Goal: Task Accomplishment & Management: Use online tool/utility

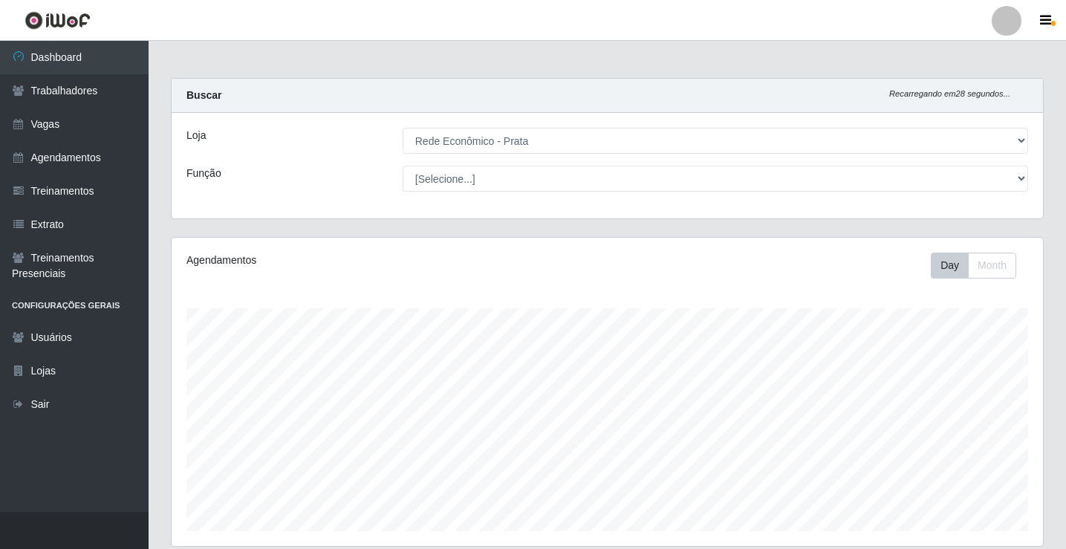
select select "192"
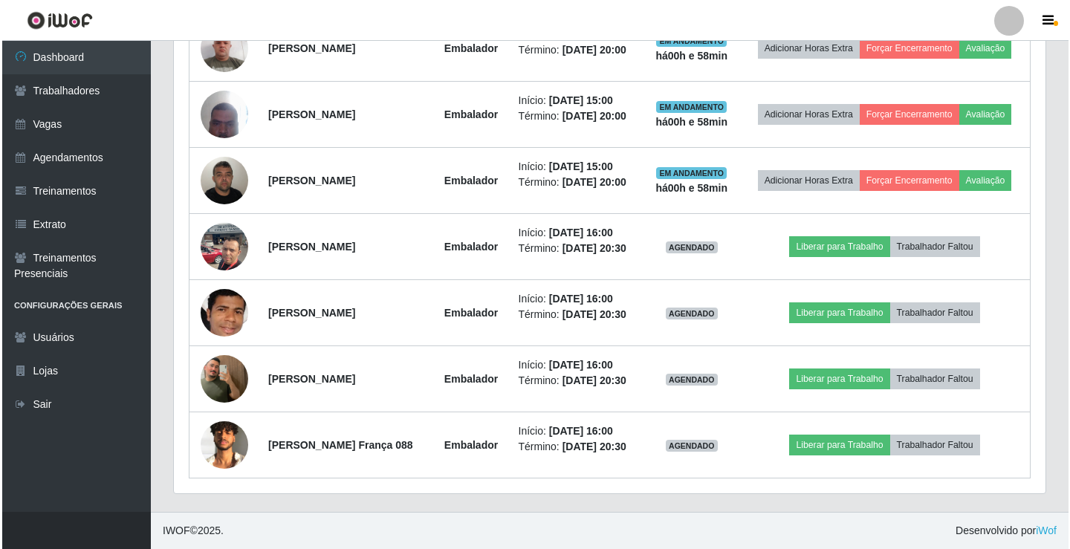
scroll to position [916, 0]
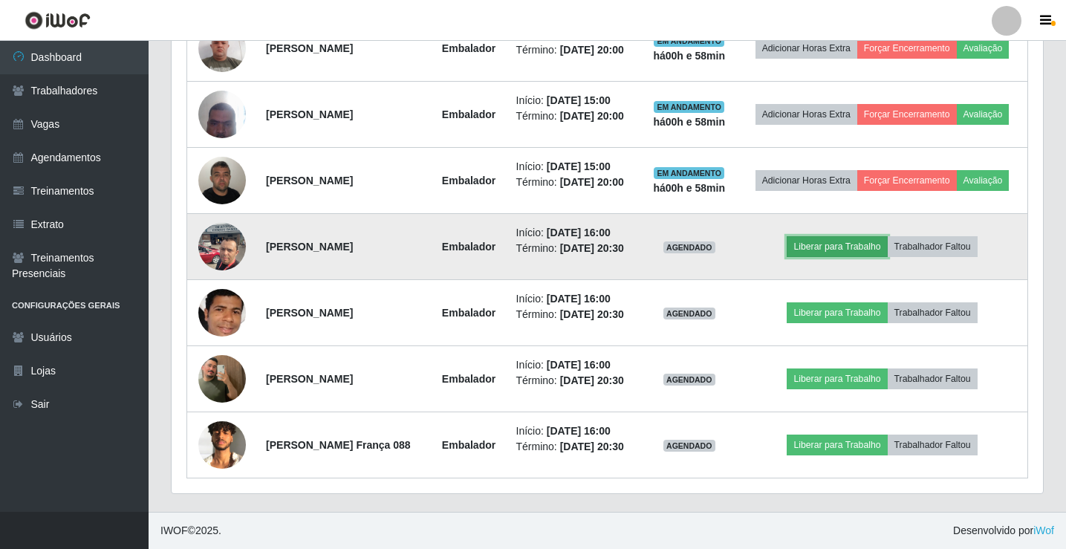
click at [858, 240] on button "Liberar para Trabalho" at bounding box center [837, 246] width 100 height 21
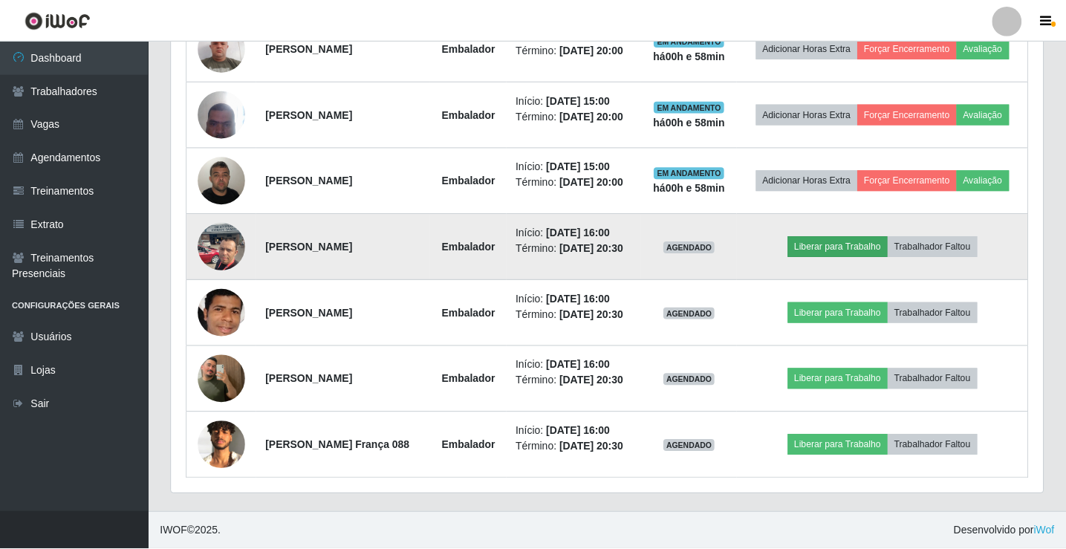
scroll to position [308, 864]
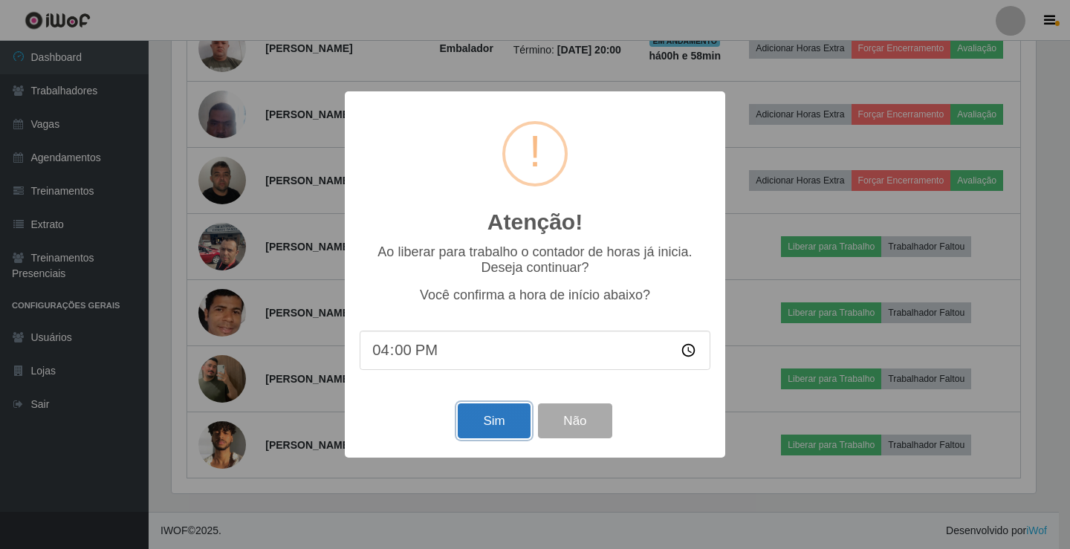
click at [494, 438] on button "Sim" at bounding box center [494, 421] width 72 height 35
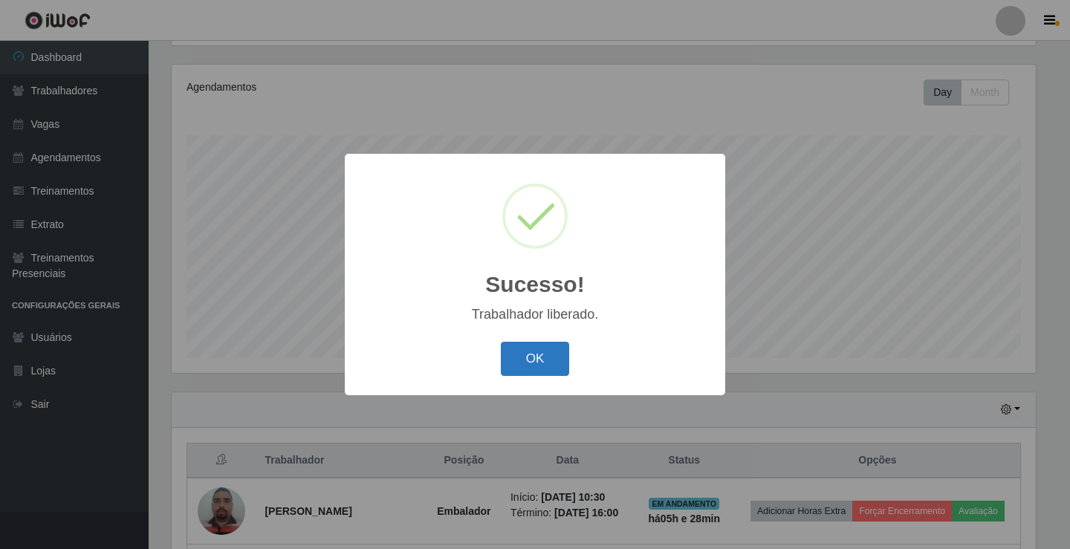
click at [547, 350] on button "OK" at bounding box center [535, 359] width 69 height 35
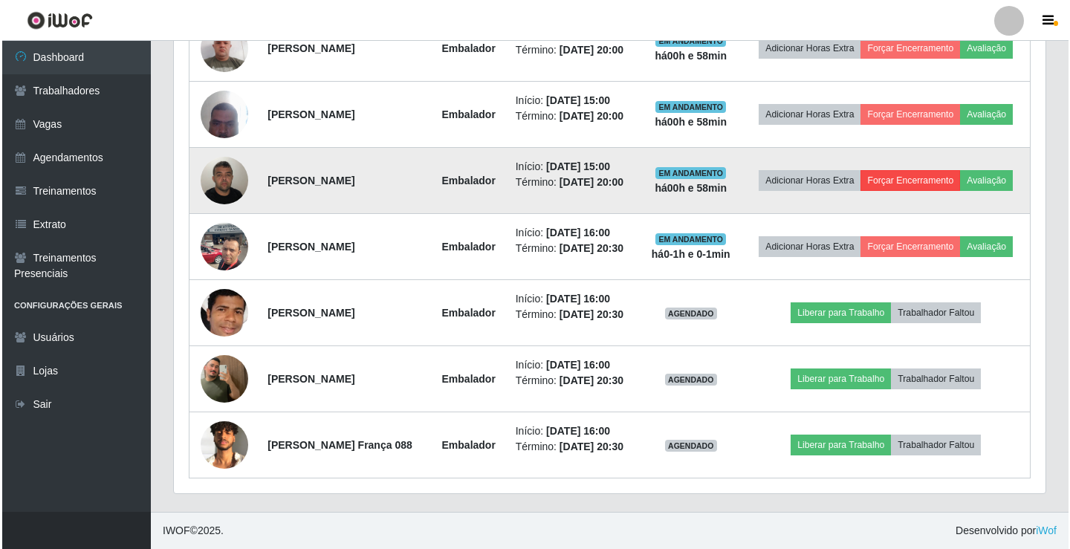
scroll to position [946, 0]
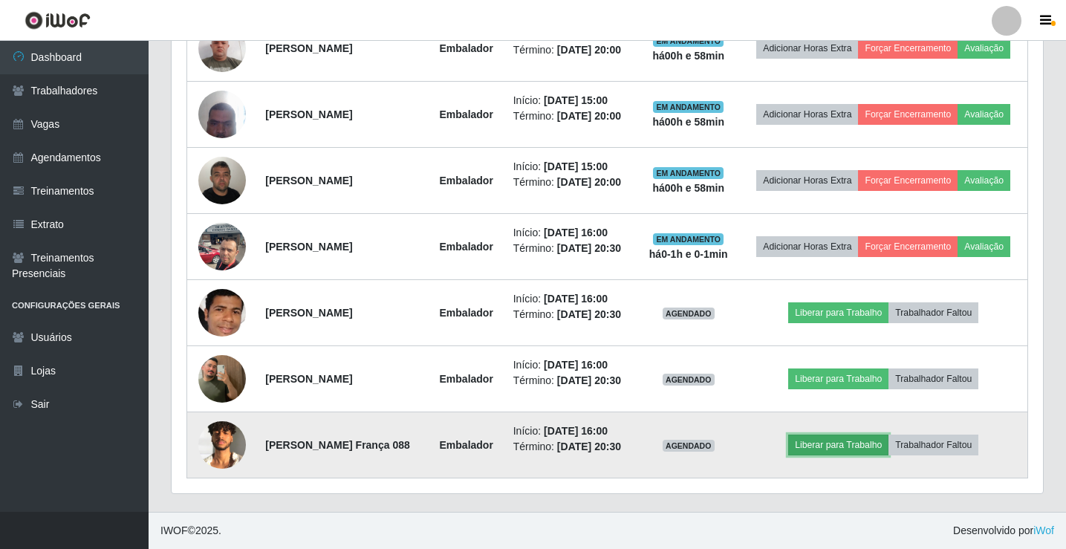
click at [842, 442] on button "Liberar para Trabalho" at bounding box center [838, 445] width 100 height 21
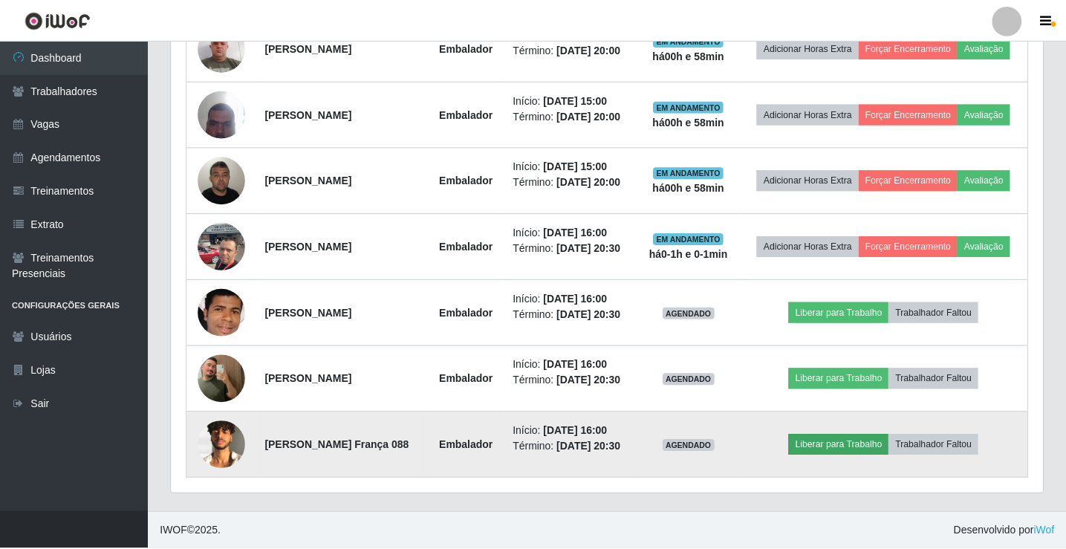
scroll to position [308, 864]
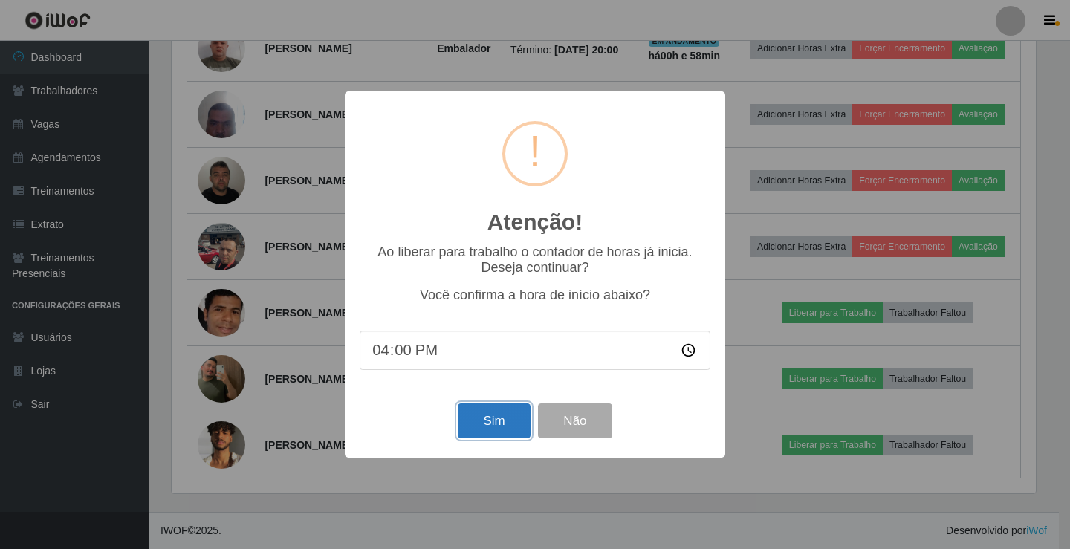
click at [487, 425] on button "Sim" at bounding box center [494, 421] width 72 height 35
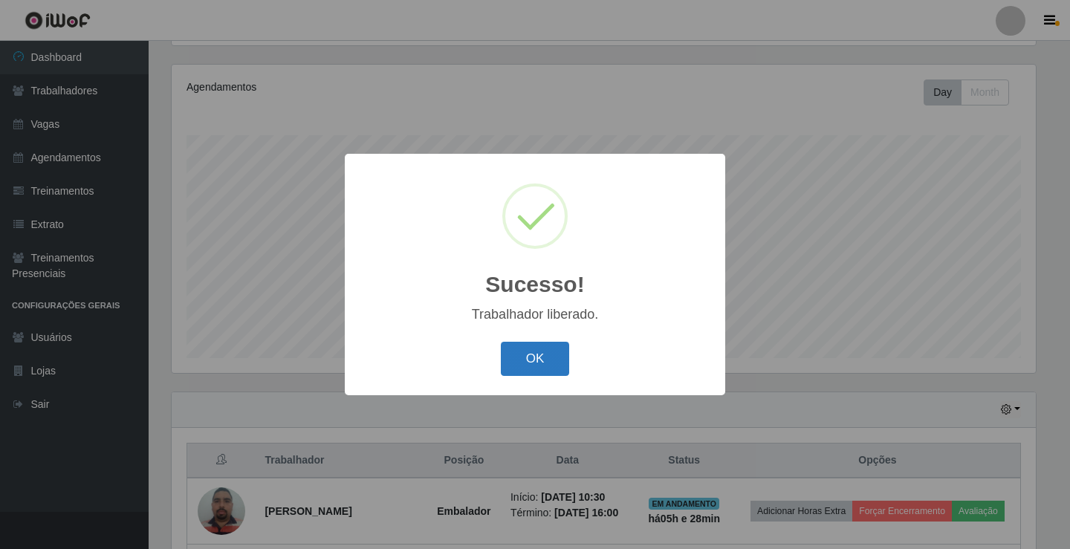
click at [537, 369] on button "OK" at bounding box center [535, 359] width 69 height 35
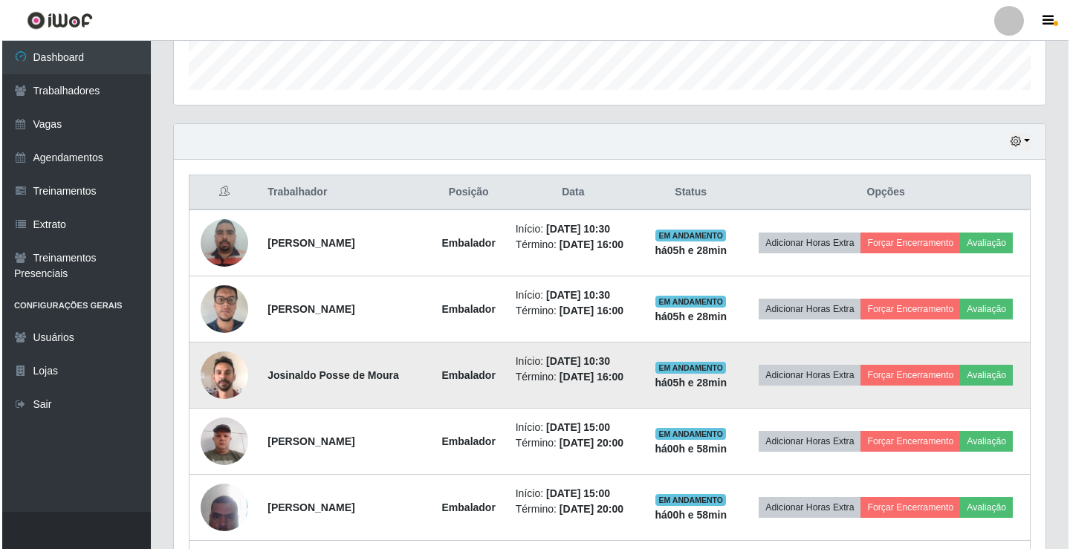
scroll to position [470, 0]
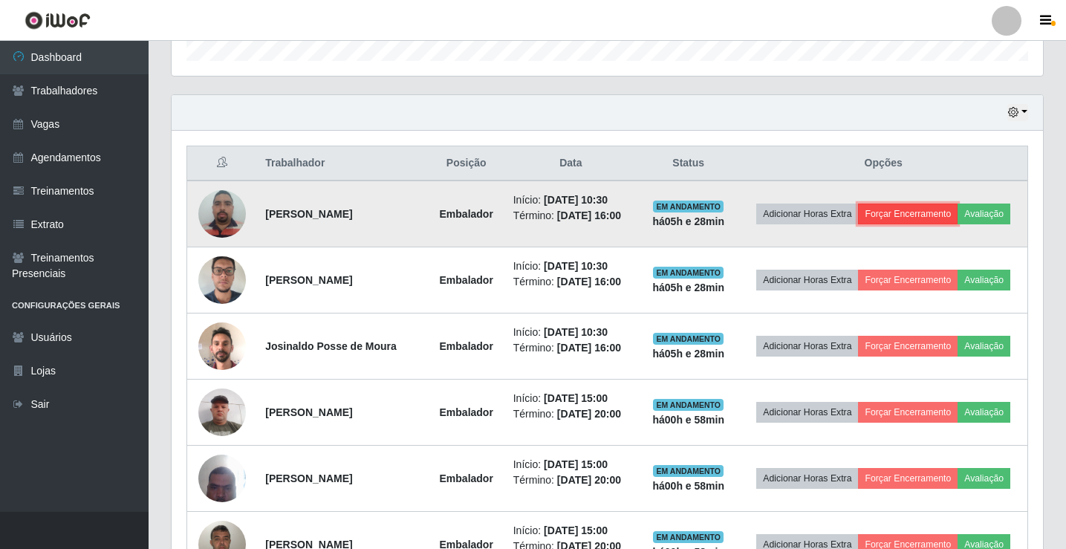
click at [950, 213] on button "Forçar Encerramento" at bounding box center [908, 214] width 100 height 21
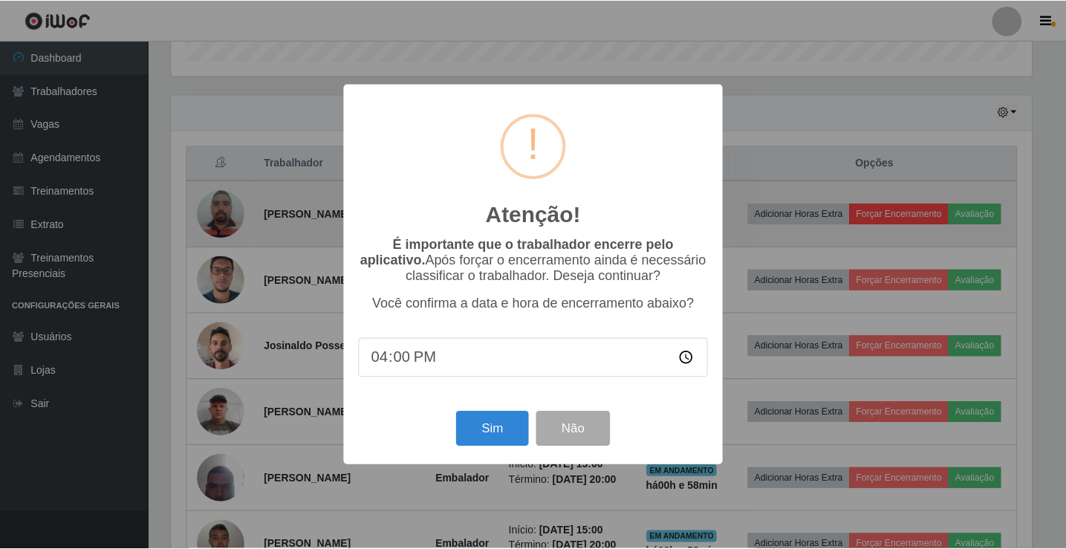
scroll to position [308, 864]
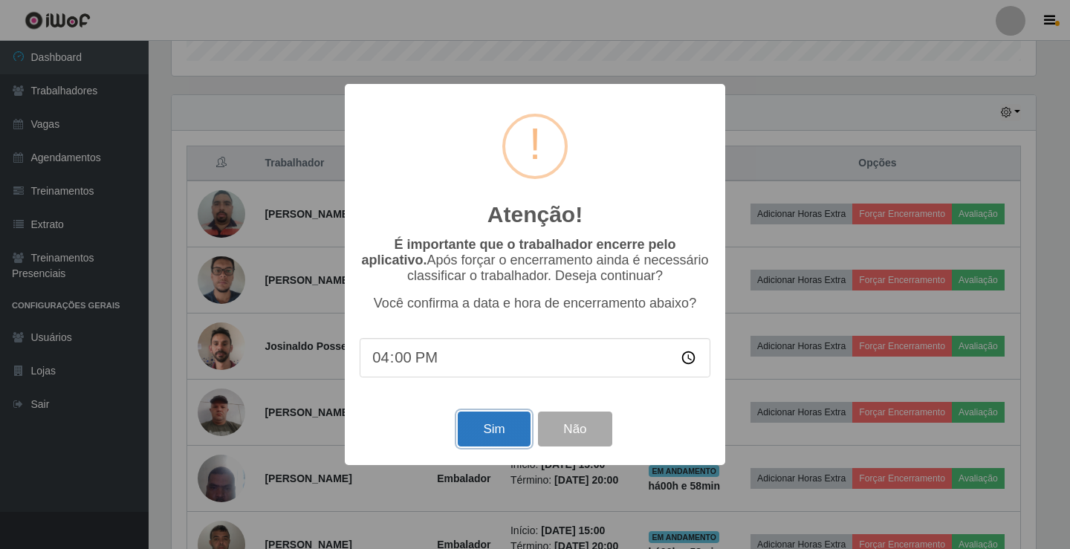
click at [488, 421] on button "Sim" at bounding box center [494, 429] width 72 height 35
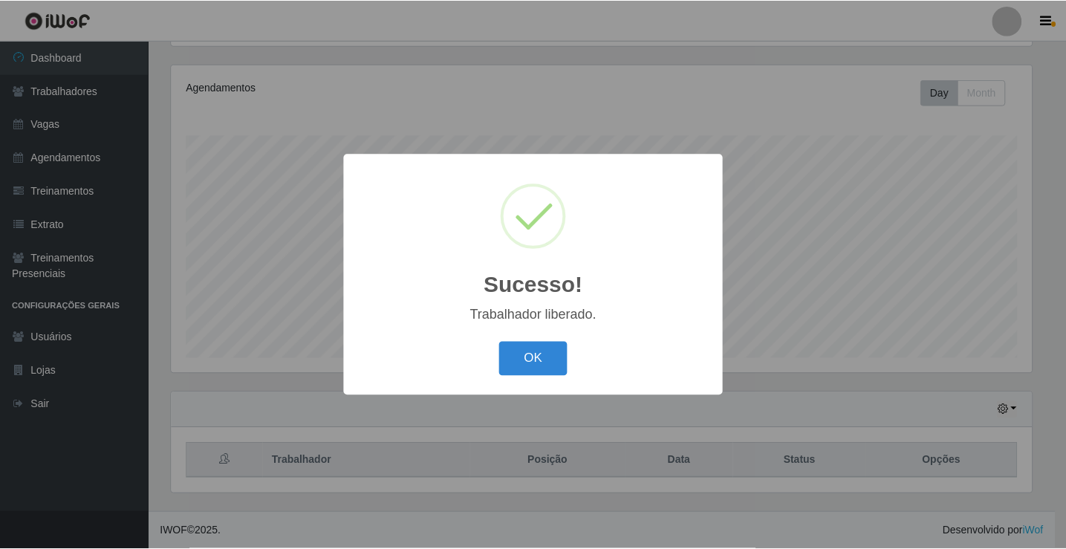
scroll to position [0, 0]
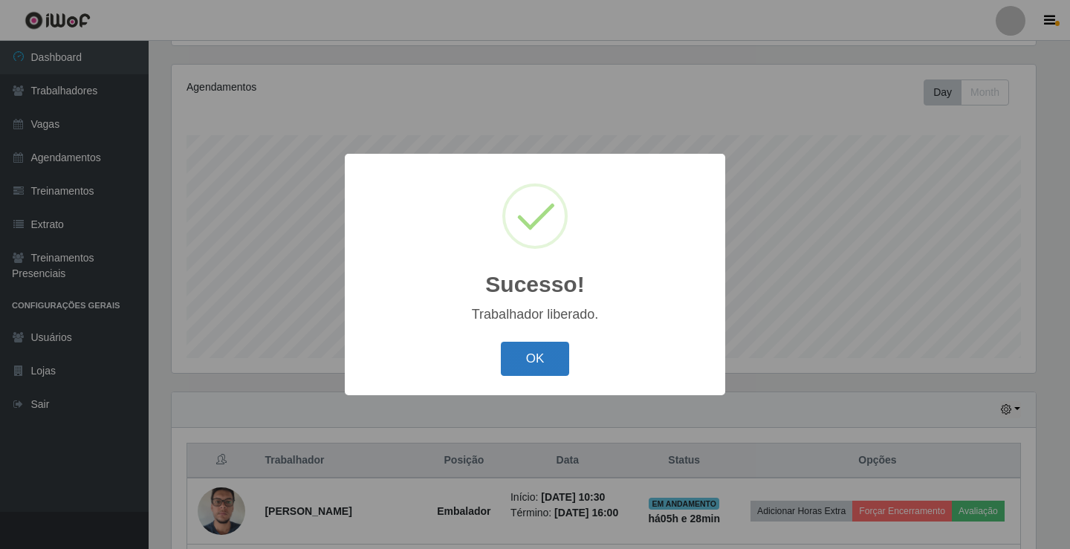
click at [537, 360] on button "OK" at bounding box center [535, 359] width 69 height 35
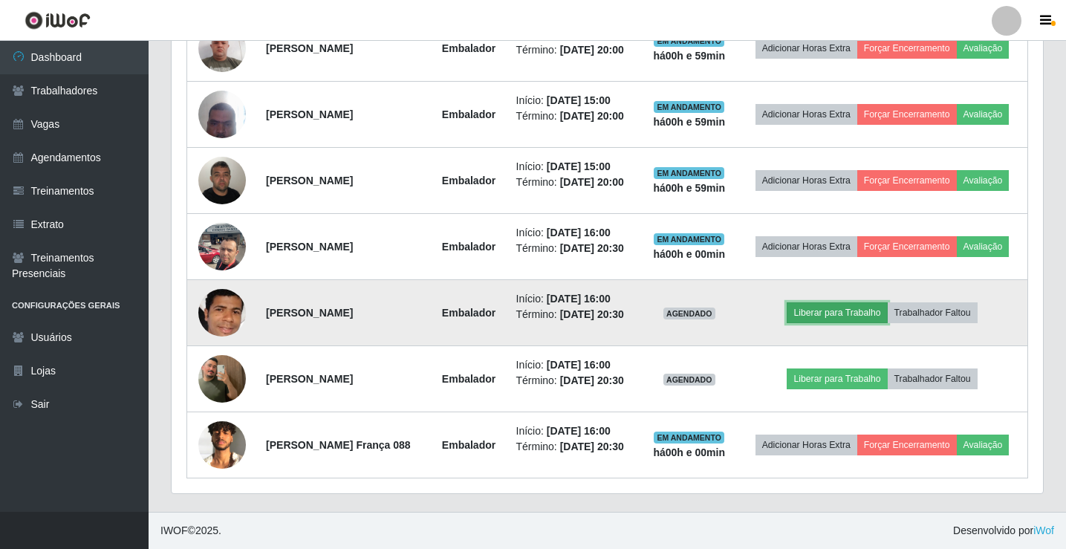
click at [851, 302] on button "Liberar para Trabalho" at bounding box center [837, 312] width 100 height 21
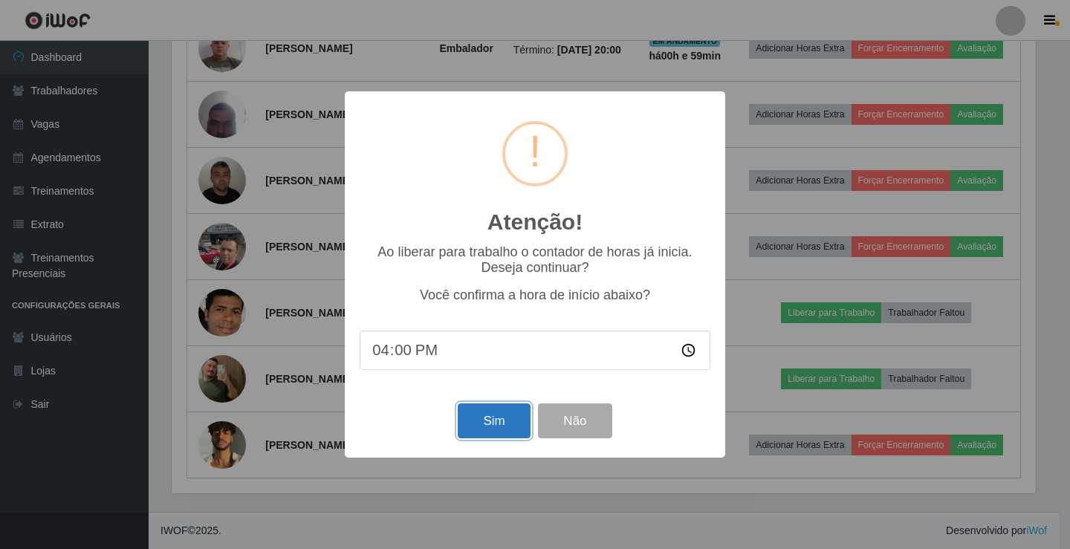
click at [493, 438] on button "Sim" at bounding box center [494, 421] width 72 height 35
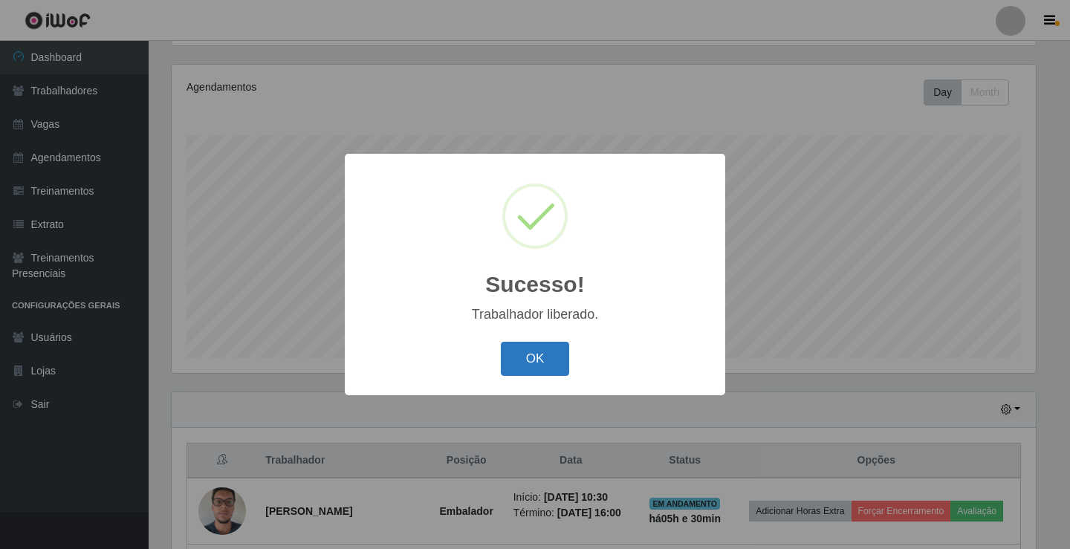
click at [537, 365] on button "OK" at bounding box center [535, 359] width 69 height 35
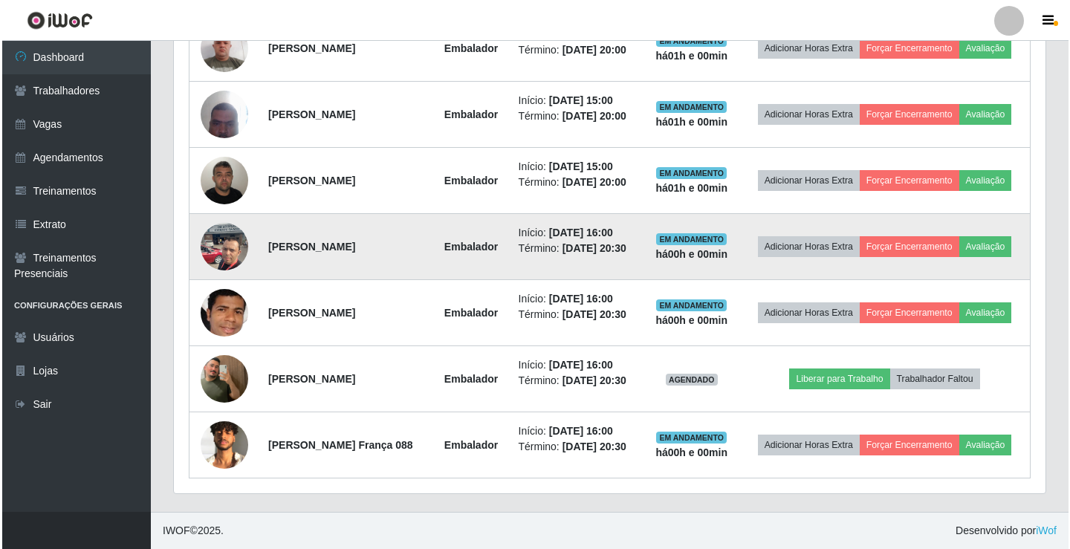
scroll to position [869, 0]
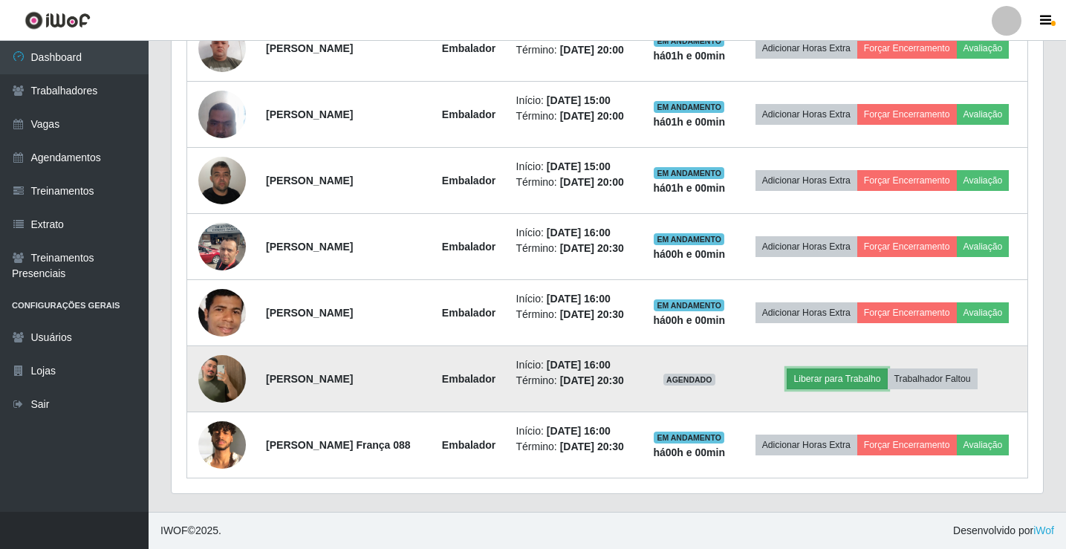
click at [852, 369] on button "Liberar para Trabalho" at bounding box center [837, 379] width 100 height 21
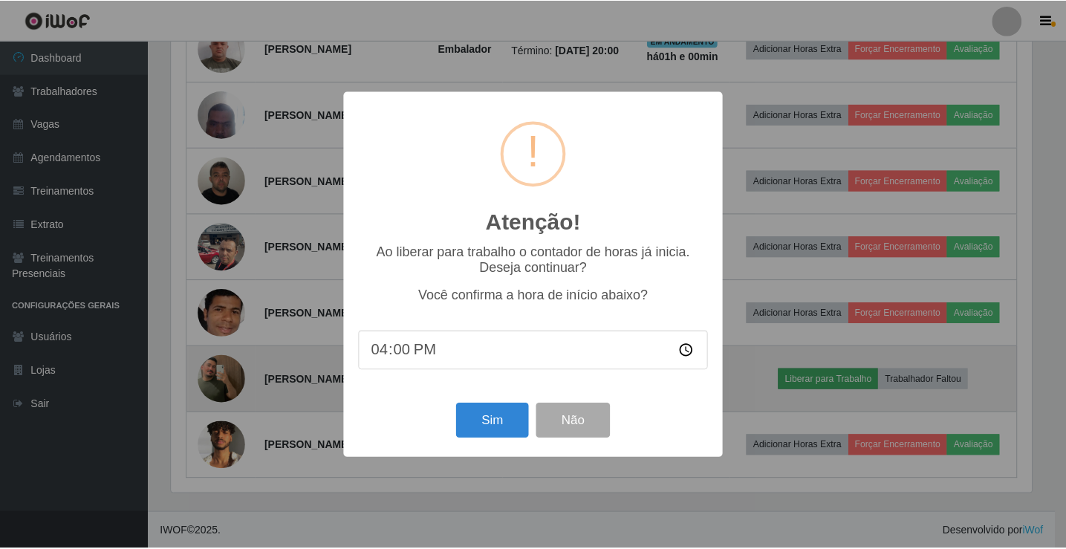
scroll to position [308, 864]
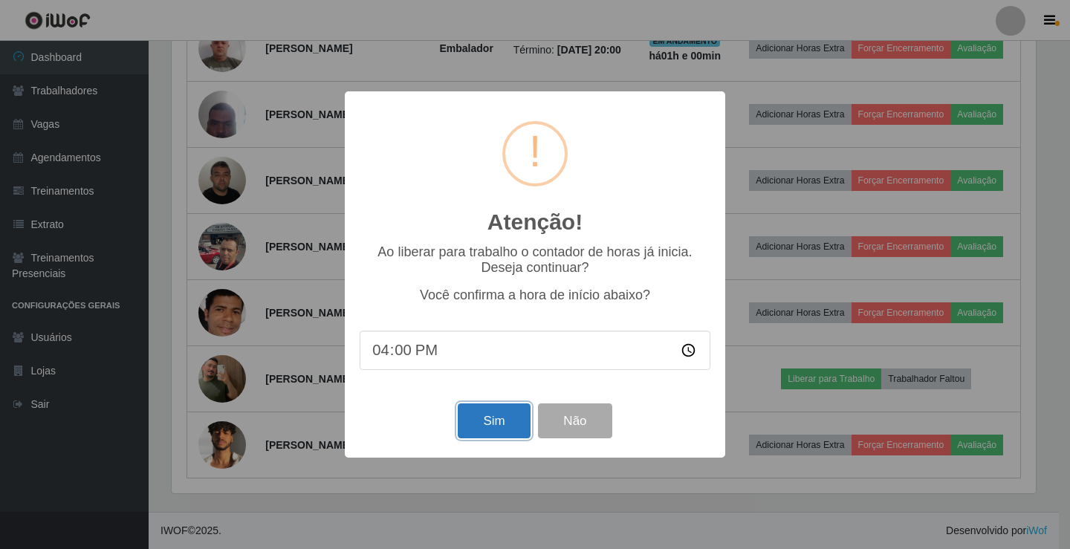
click at [490, 424] on button "Sim" at bounding box center [494, 421] width 72 height 35
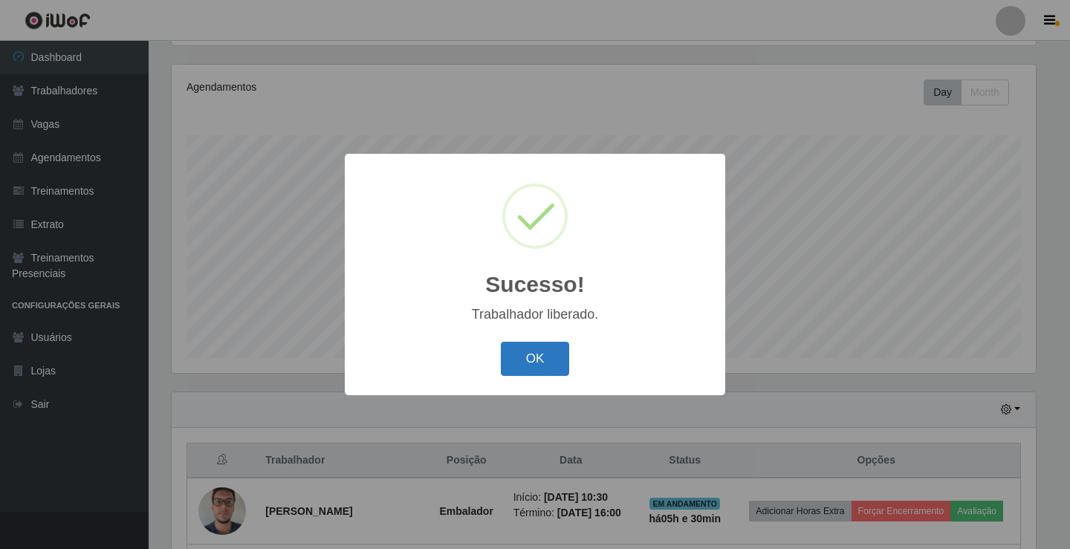
click at [517, 366] on button "OK" at bounding box center [535, 359] width 69 height 35
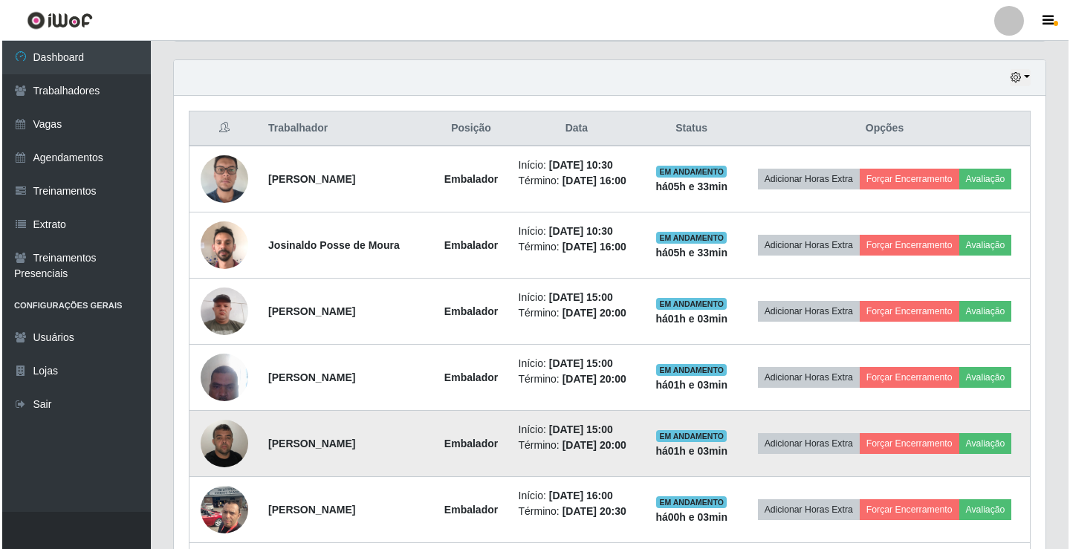
scroll to position [470, 0]
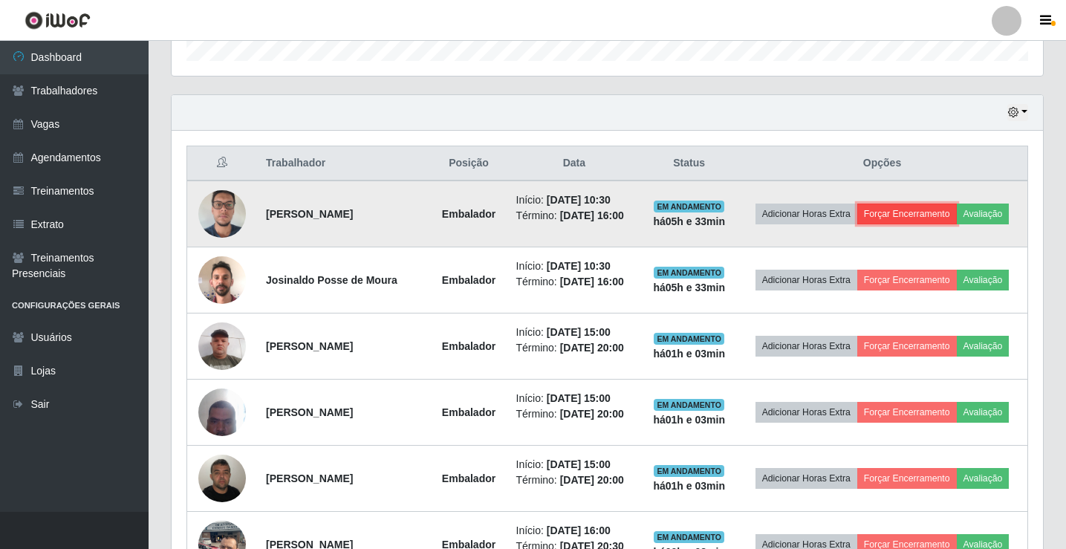
click at [933, 212] on button "Forçar Encerramento" at bounding box center [908, 214] width 100 height 21
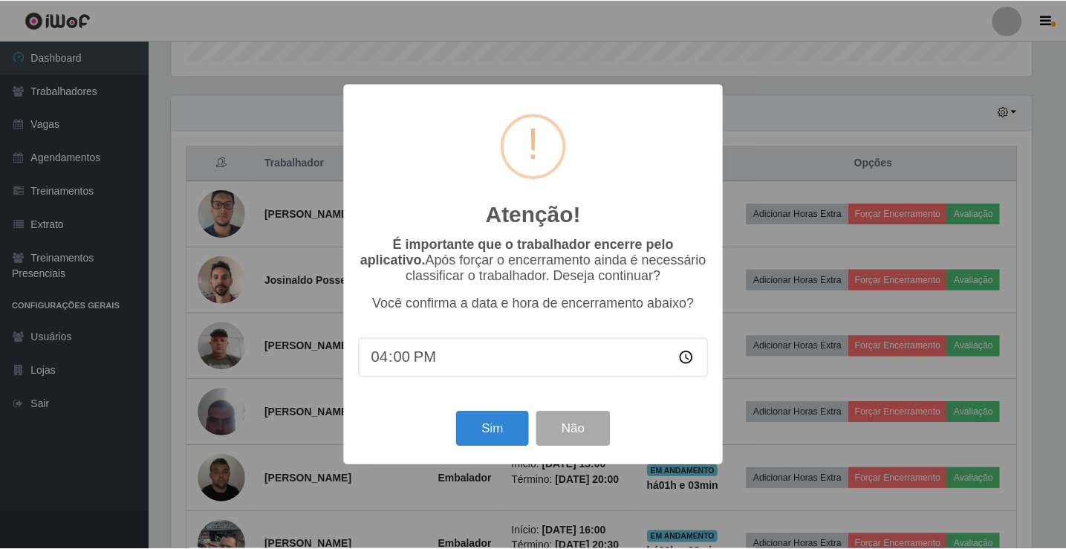
scroll to position [308, 864]
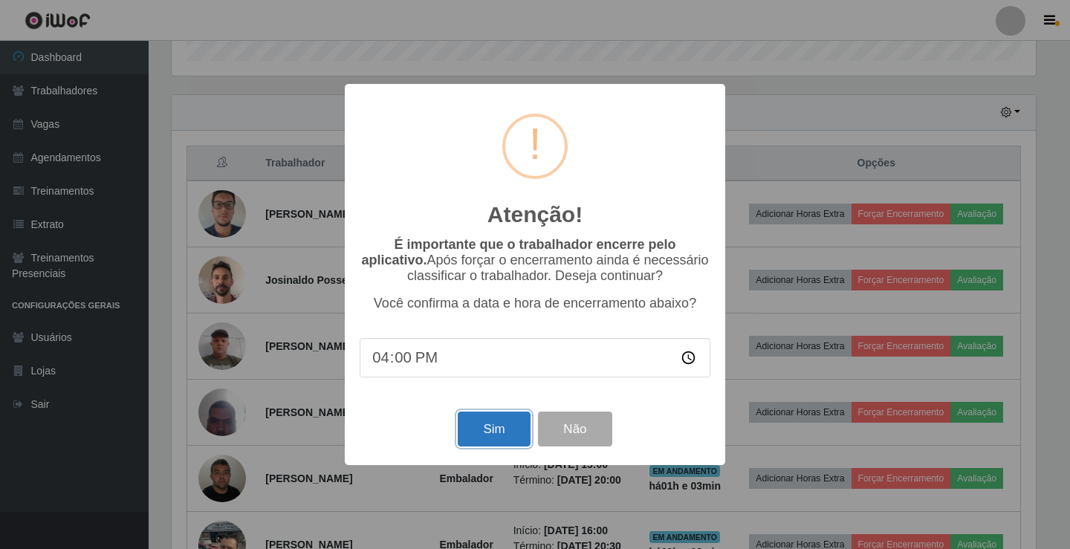
click at [494, 441] on button "Sim" at bounding box center [494, 429] width 72 height 35
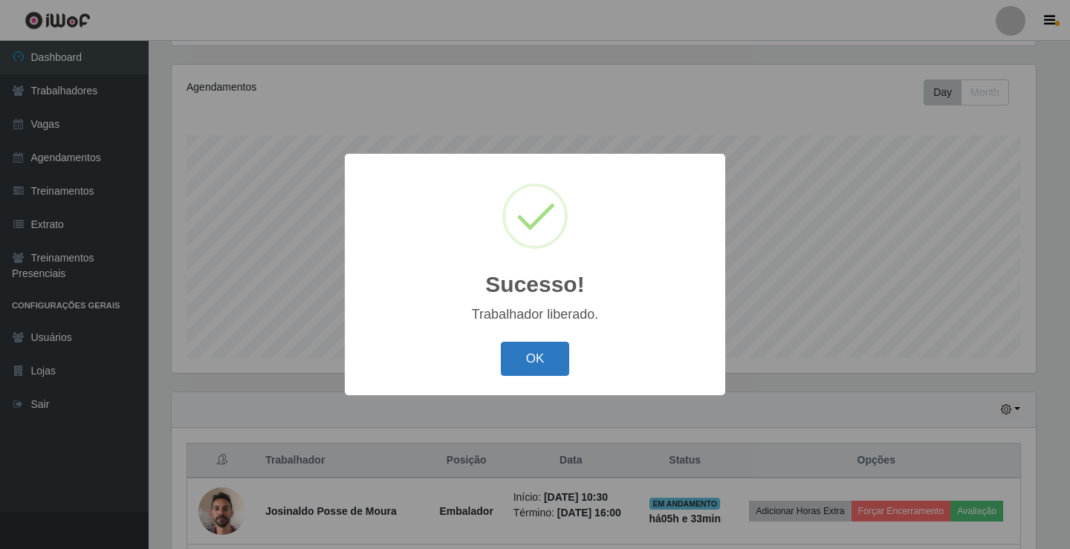
click at [539, 365] on button "OK" at bounding box center [535, 359] width 69 height 35
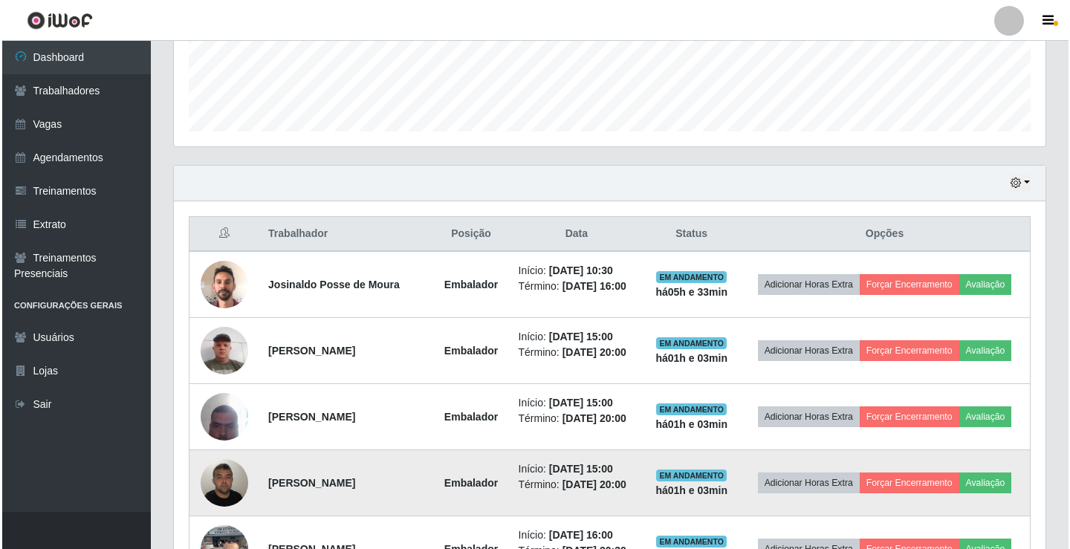
scroll to position [446, 0]
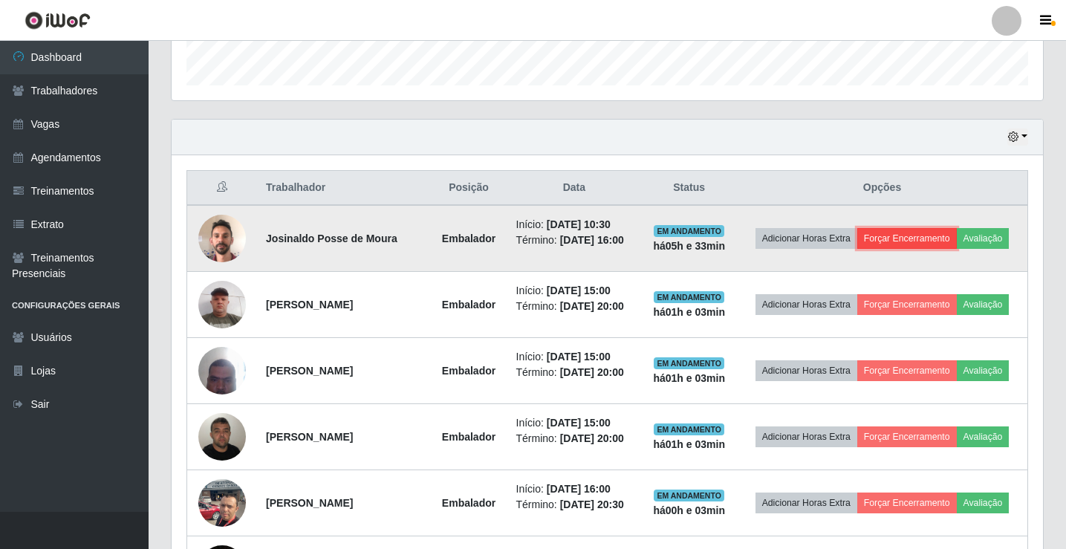
click at [941, 230] on button "Forçar Encerramento" at bounding box center [908, 238] width 100 height 21
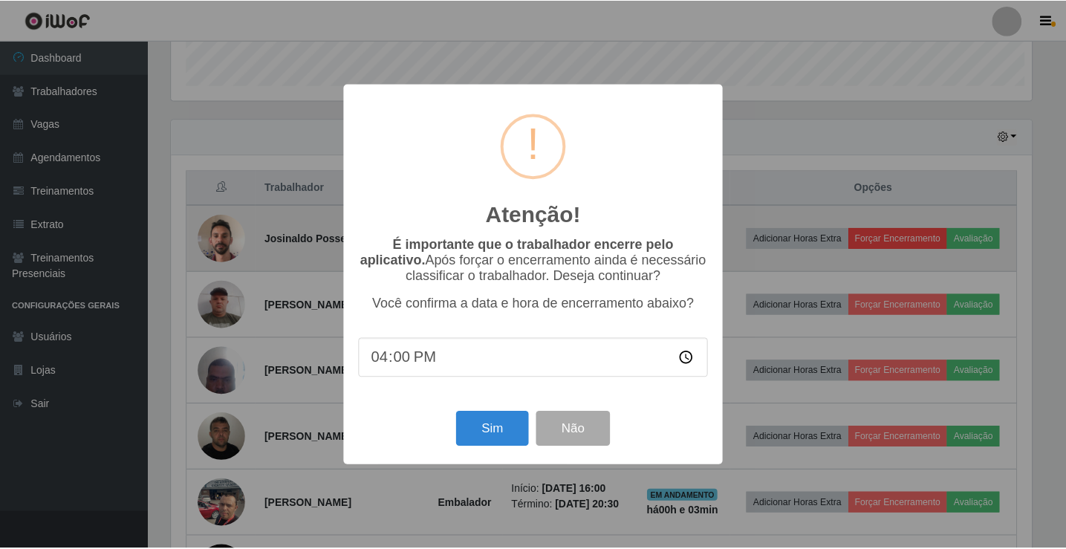
scroll to position [308, 864]
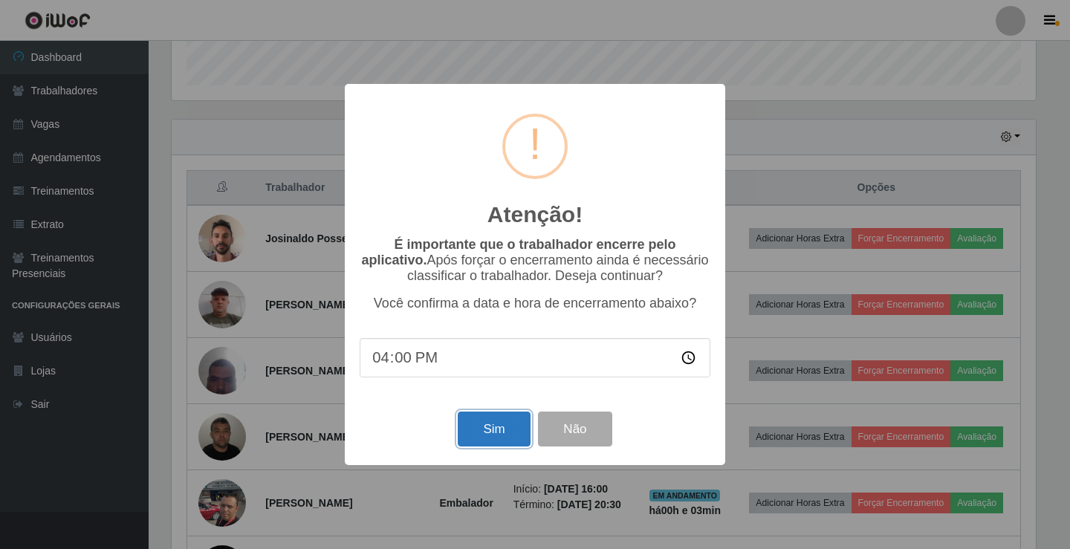
click at [489, 437] on button "Sim" at bounding box center [494, 429] width 72 height 35
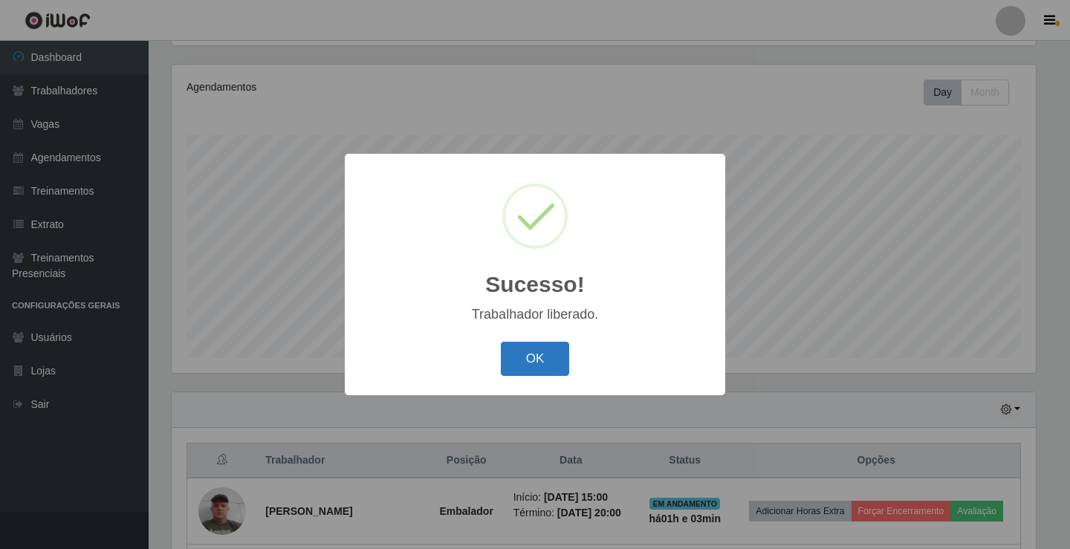
click at [540, 355] on button "OK" at bounding box center [535, 359] width 69 height 35
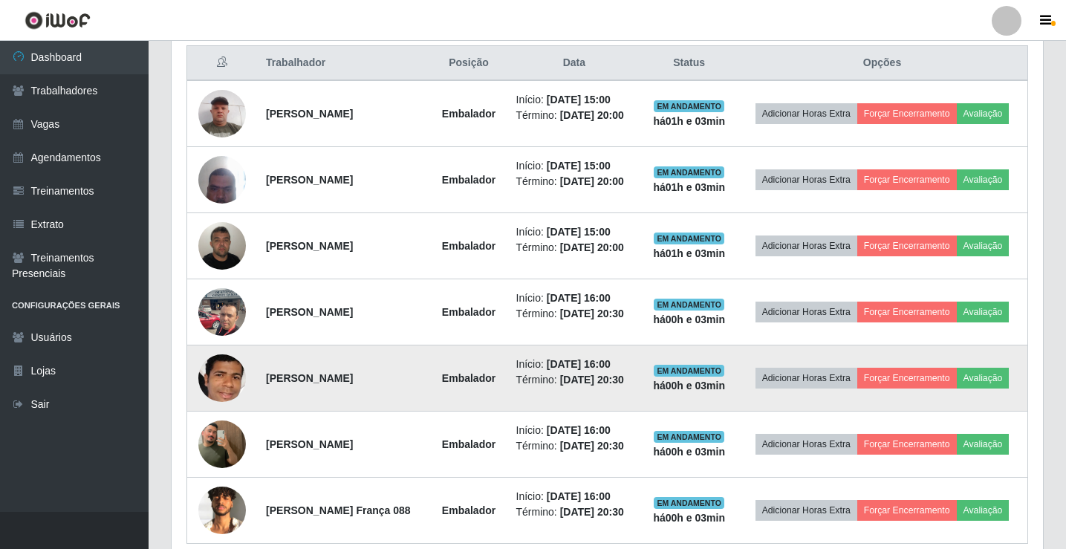
scroll to position [545, 0]
